Goal: Transaction & Acquisition: Download file/media

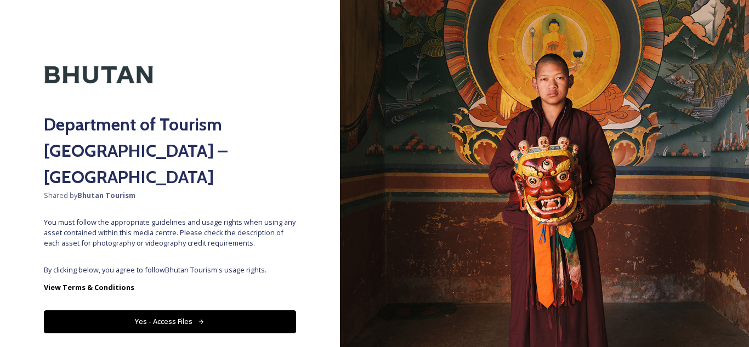
click at [223, 310] on button "Yes - Access Files" at bounding box center [170, 321] width 252 height 22
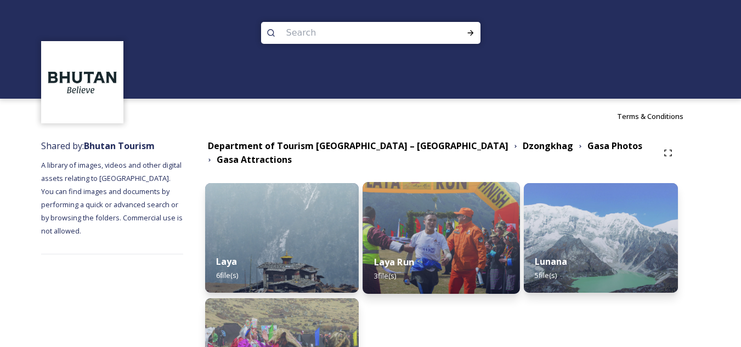
scroll to position [32, 0]
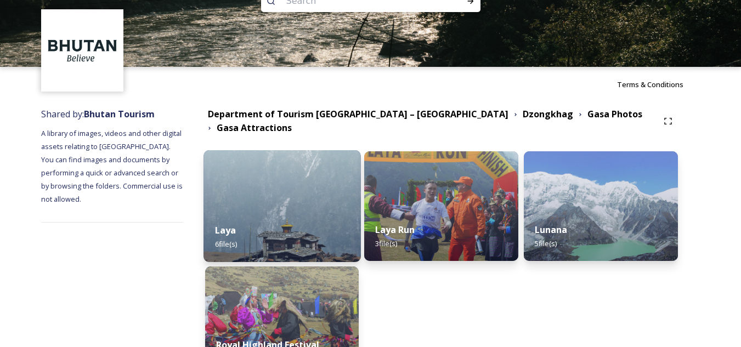
click at [301, 224] on div "Laya 6 file(s)" at bounding box center [281, 237] width 157 height 50
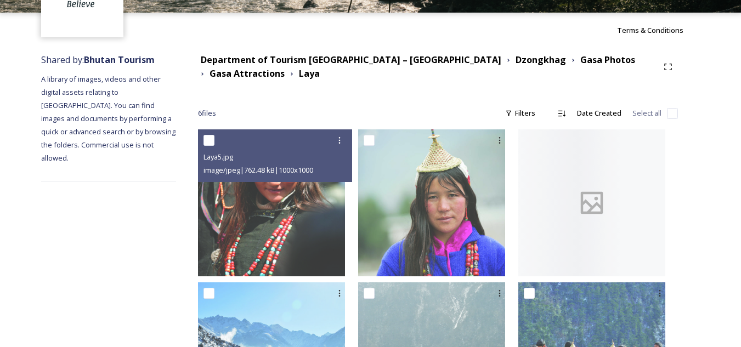
scroll to position [191, 0]
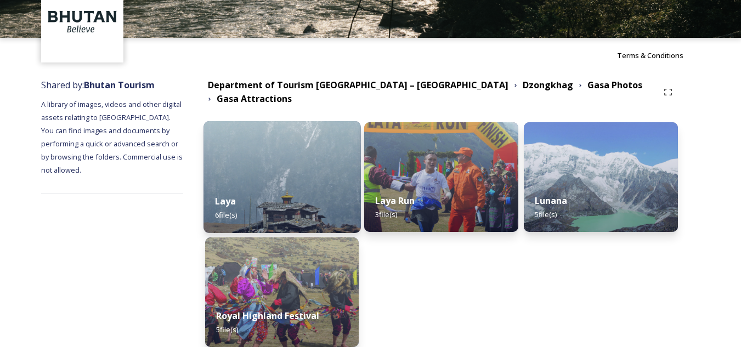
scroll to position [74, 0]
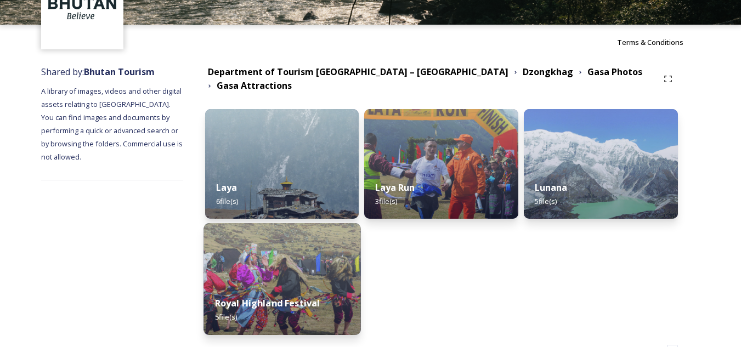
click at [312, 275] on img at bounding box center [281, 279] width 157 height 112
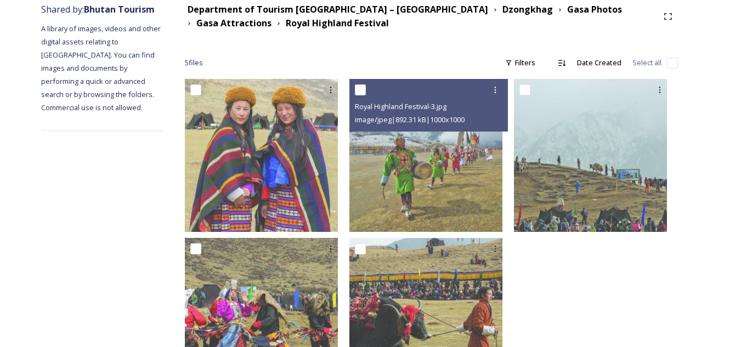
scroll to position [203, 0]
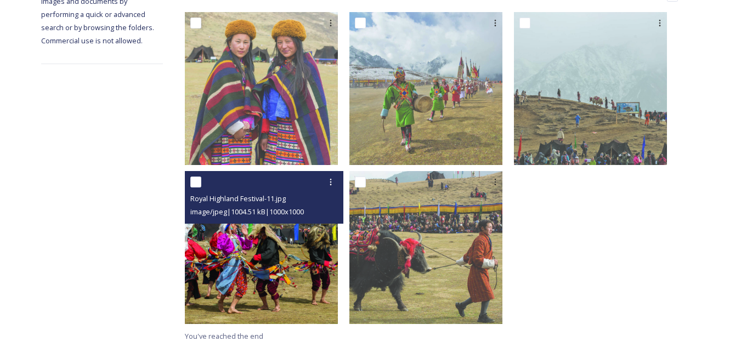
click at [290, 257] on img at bounding box center [261, 247] width 153 height 153
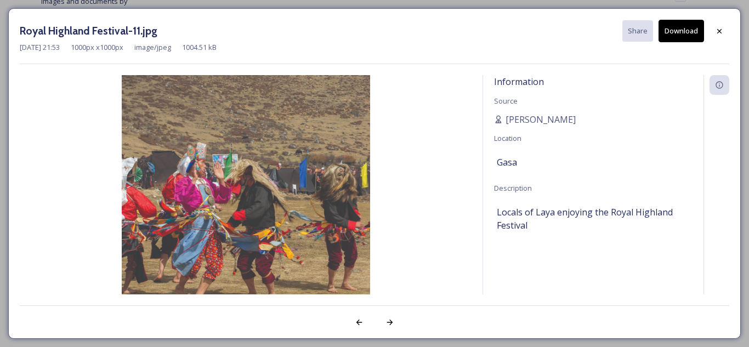
click at [689, 30] on button "Download" at bounding box center [682, 31] width 46 height 22
click at [715, 37] on div at bounding box center [720, 31] width 20 height 20
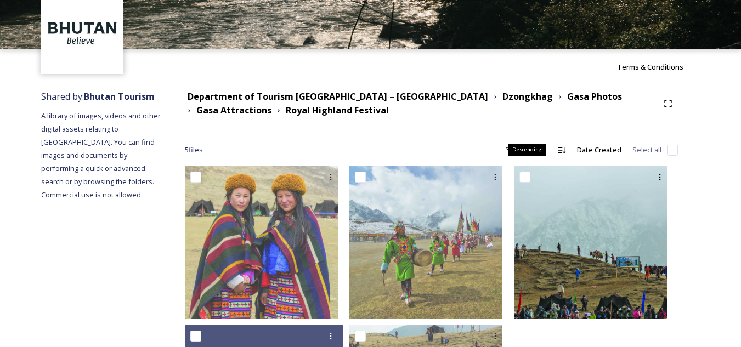
scroll to position [49, 0]
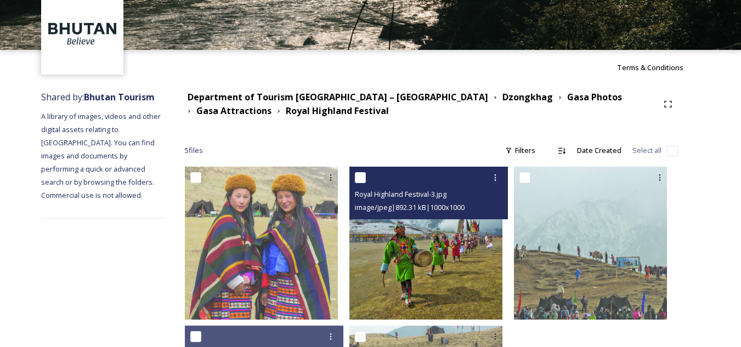
click at [447, 247] on img at bounding box center [425, 243] width 153 height 153
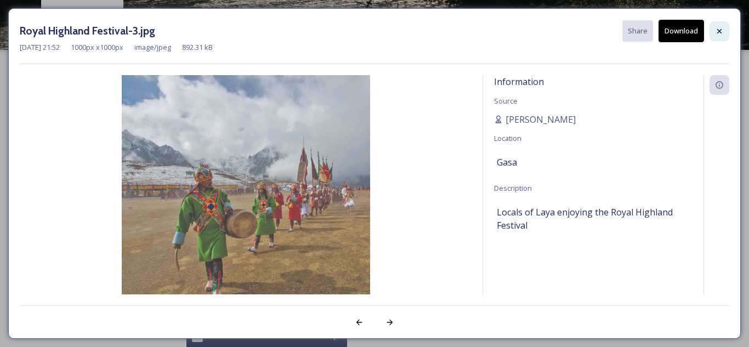
click at [722, 33] on icon at bounding box center [719, 31] width 9 height 9
